Goal: Use online tool/utility: Use online tool/utility

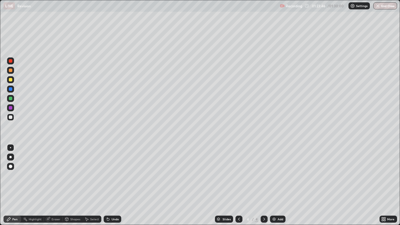
scroll to position [225, 400]
click at [113, 218] on div "Undo" at bounding box center [115, 219] width 7 height 3
click at [54, 218] on div "Eraser" at bounding box center [56, 219] width 9 height 3
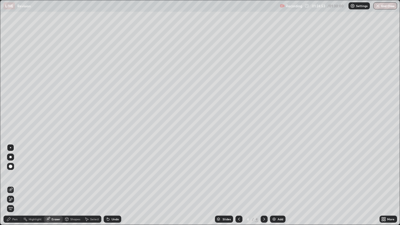
click at [17, 219] on div "Pen" at bounding box center [14, 219] width 5 height 3
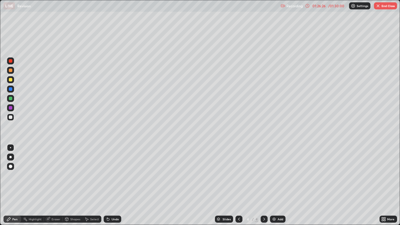
click at [57, 219] on div "Eraser" at bounding box center [56, 219] width 9 height 3
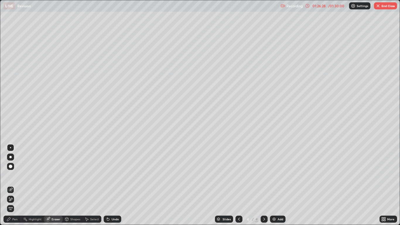
click at [15, 218] on div "Pen" at bounding box center [14, 219] width 5 height 3
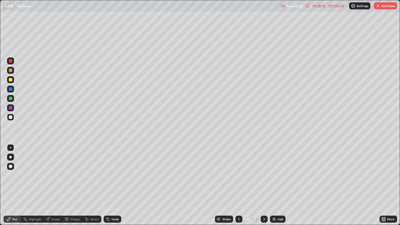
click at [57, 218] on div "Eraser" at bounding box center [56, 219] width 9 height 3
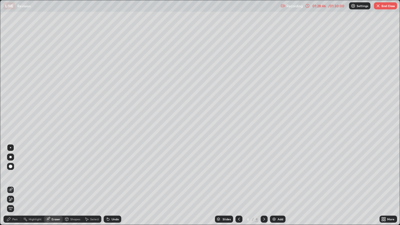
click at [382, 7] on button "End Class" at bounding box center [385, 5] width 23 height 7
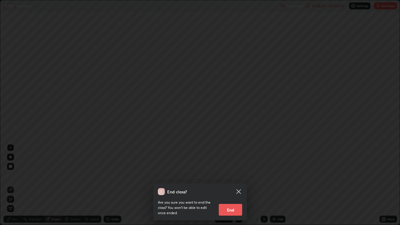
click at [230, 207] on button "End" at bounding box center [230, 210] width 23 height 12
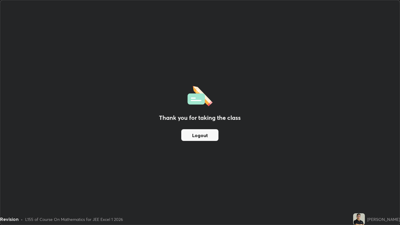
click at [206, 137] on button "Logout" at bounding box center [199, 135] width 37 height 12
click at [208, 135] on button "Logout" at bounding box center [199, 135] width 37 height 12
